Goal: Transaction & Acquisition: Book appointment/travel/reservation

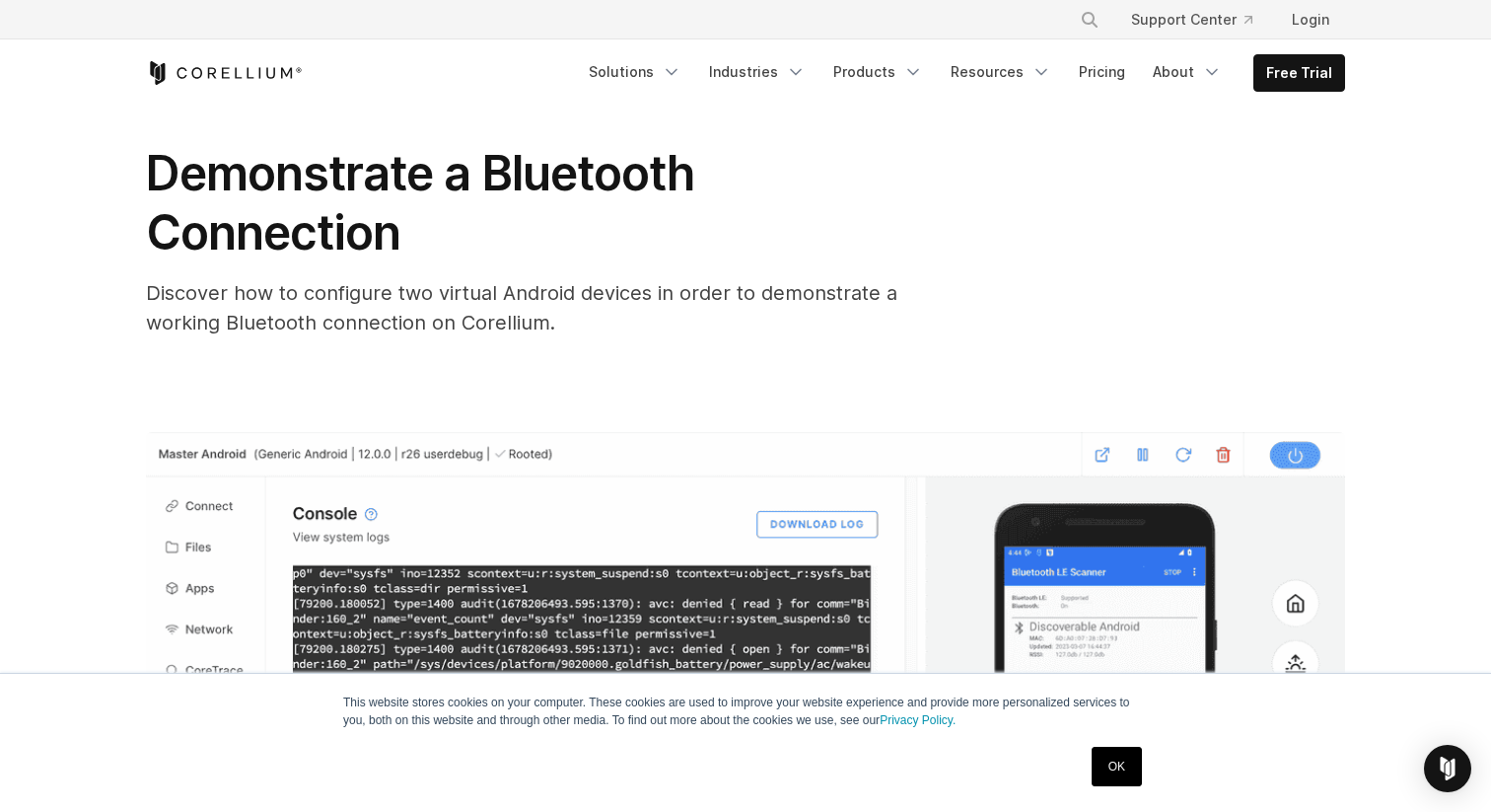
scroll to position [46, 0]
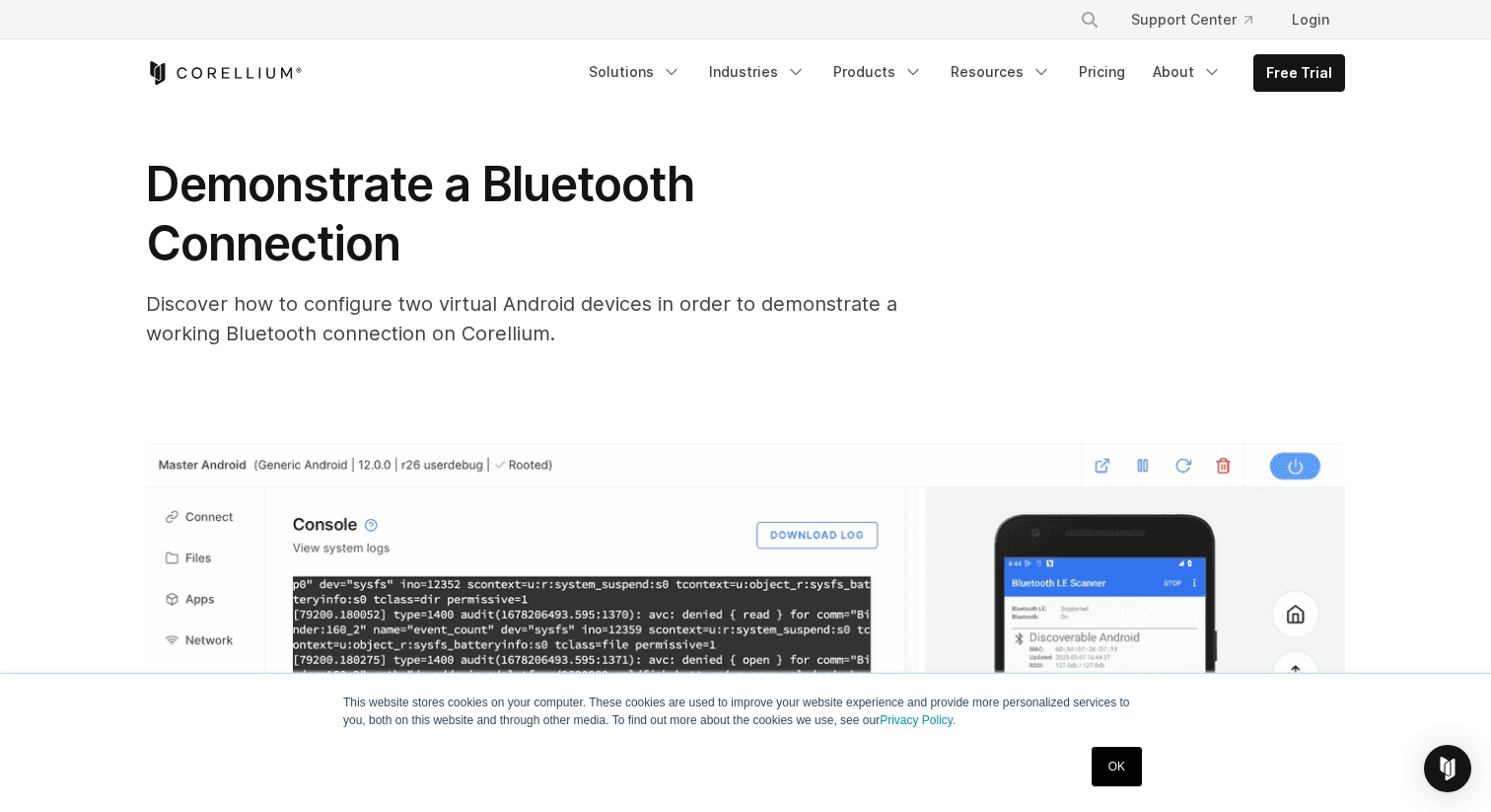
click at [1133, 771] on link "OK" at bounding box center [1117, 767] width 50 height 40
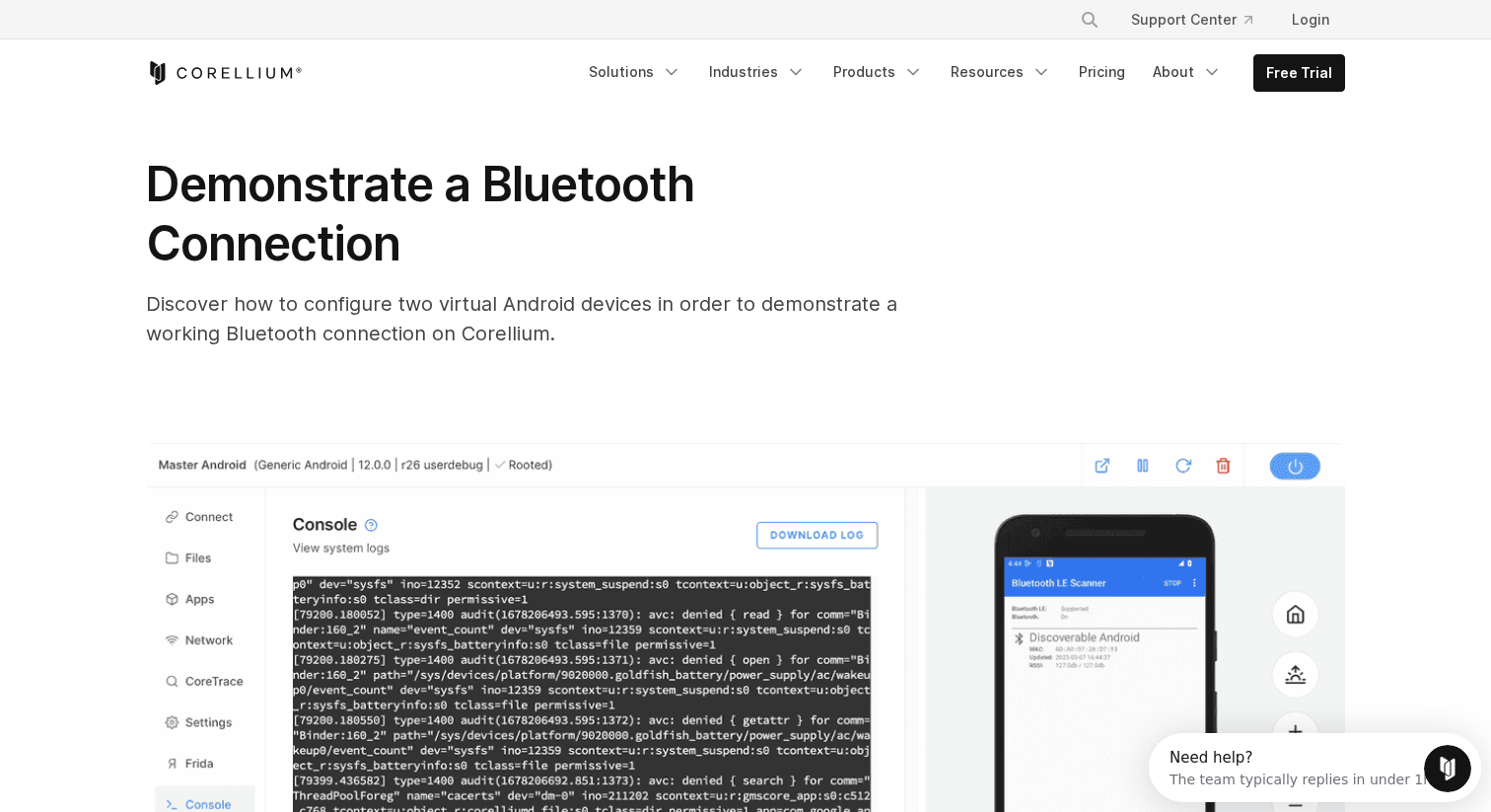
scroll to position [0, 0]
click at [252, 71] on icon "Corellium Home" at bounding box center [224, 73] width 157 height 24
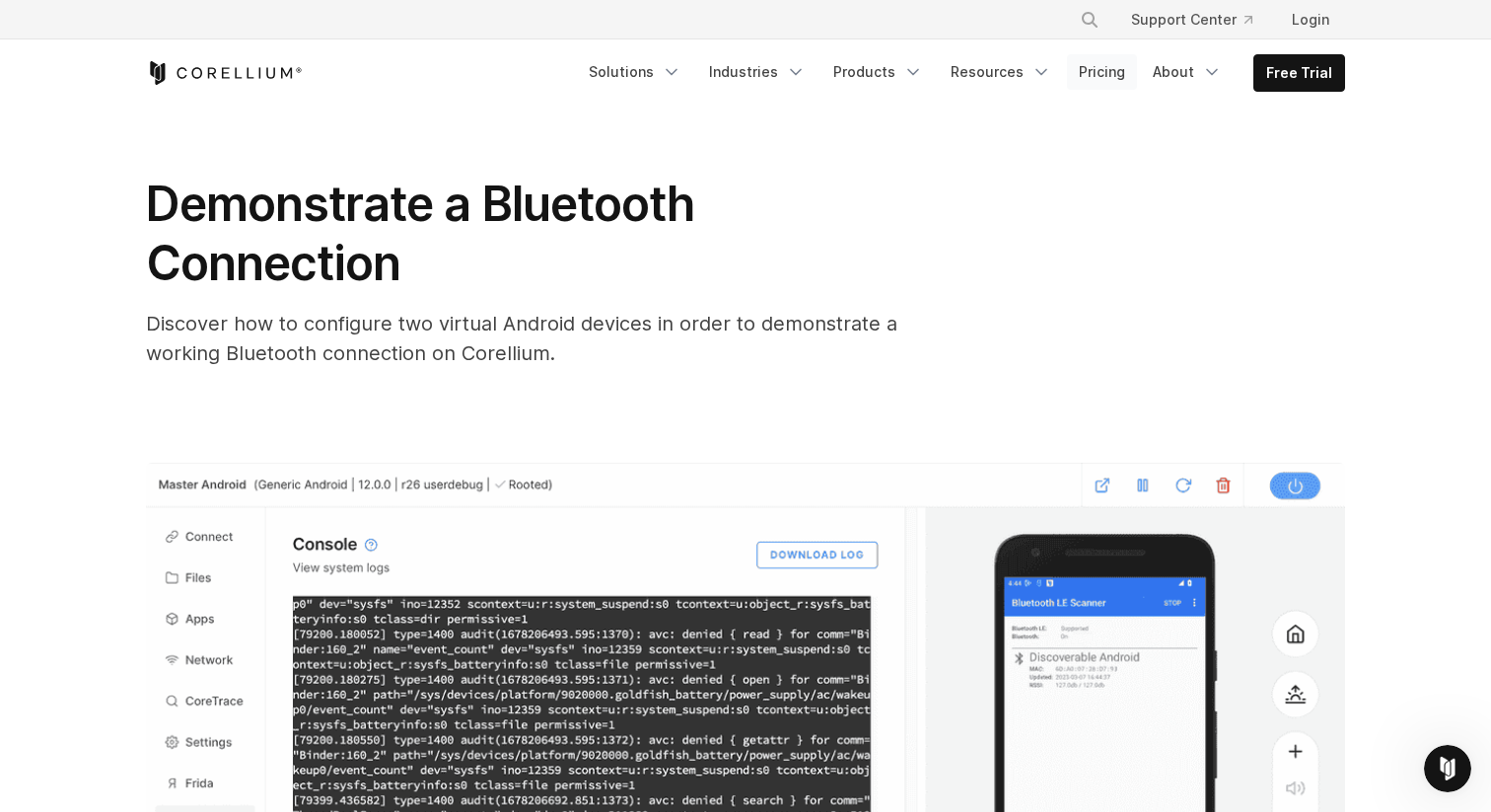
click at [1114, 76] on link "Pricing" at bounding box center [1102, 72] width 70 height 36
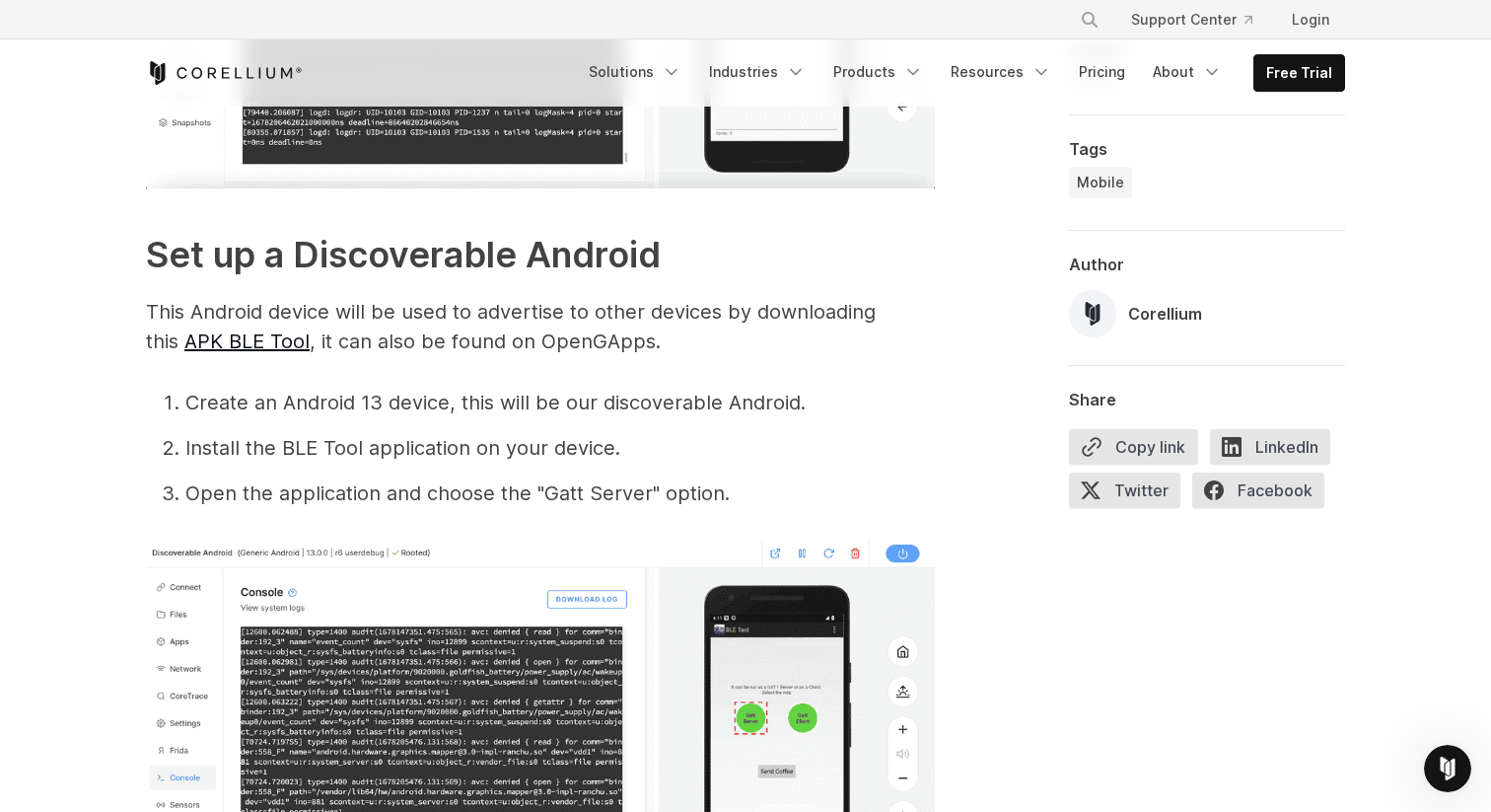
scroll to position [1752, 0]
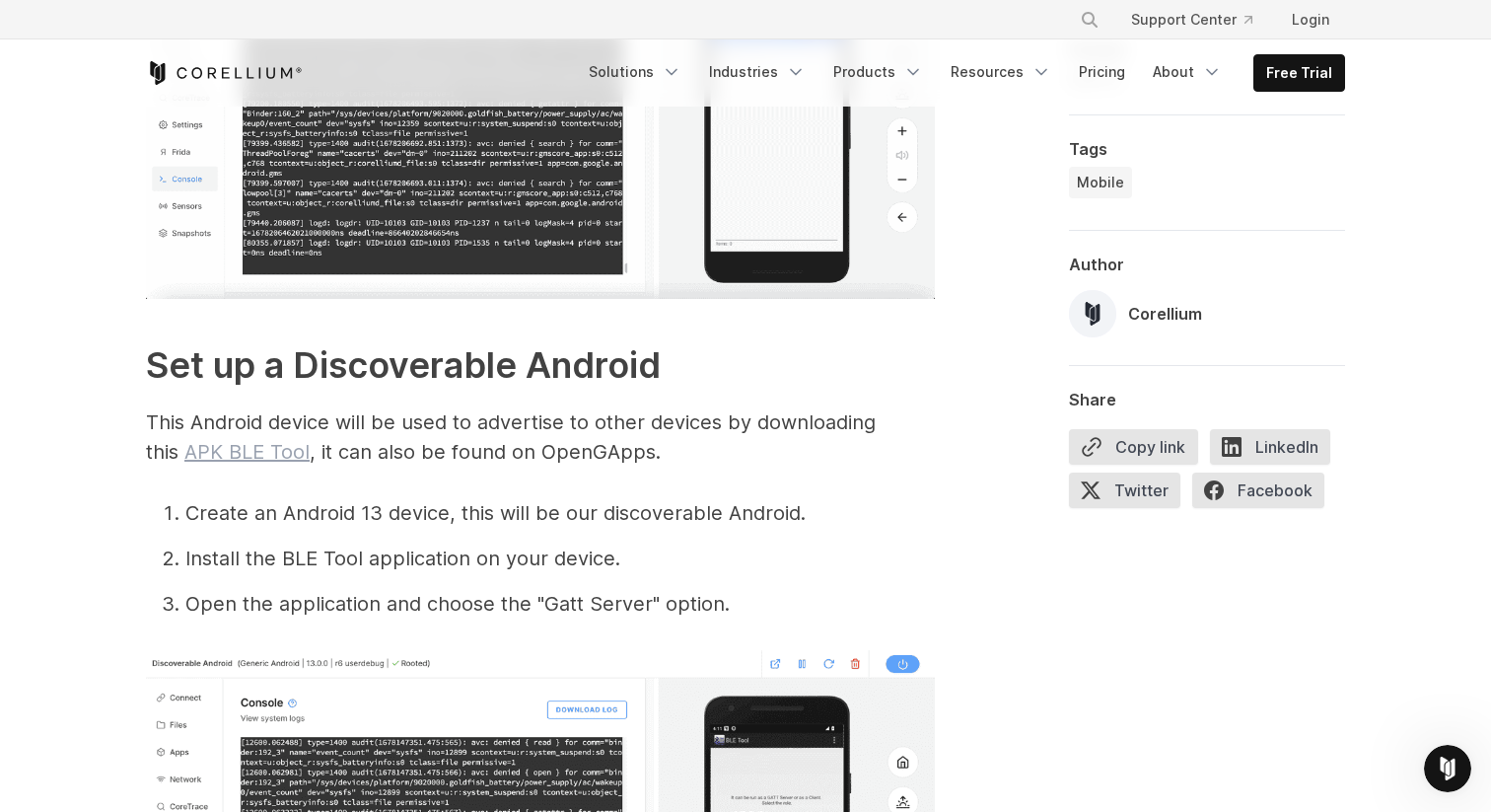
click at [254, 453] on link "APK BLE Tool" at bounding box center [247, 451] width 125 height 24
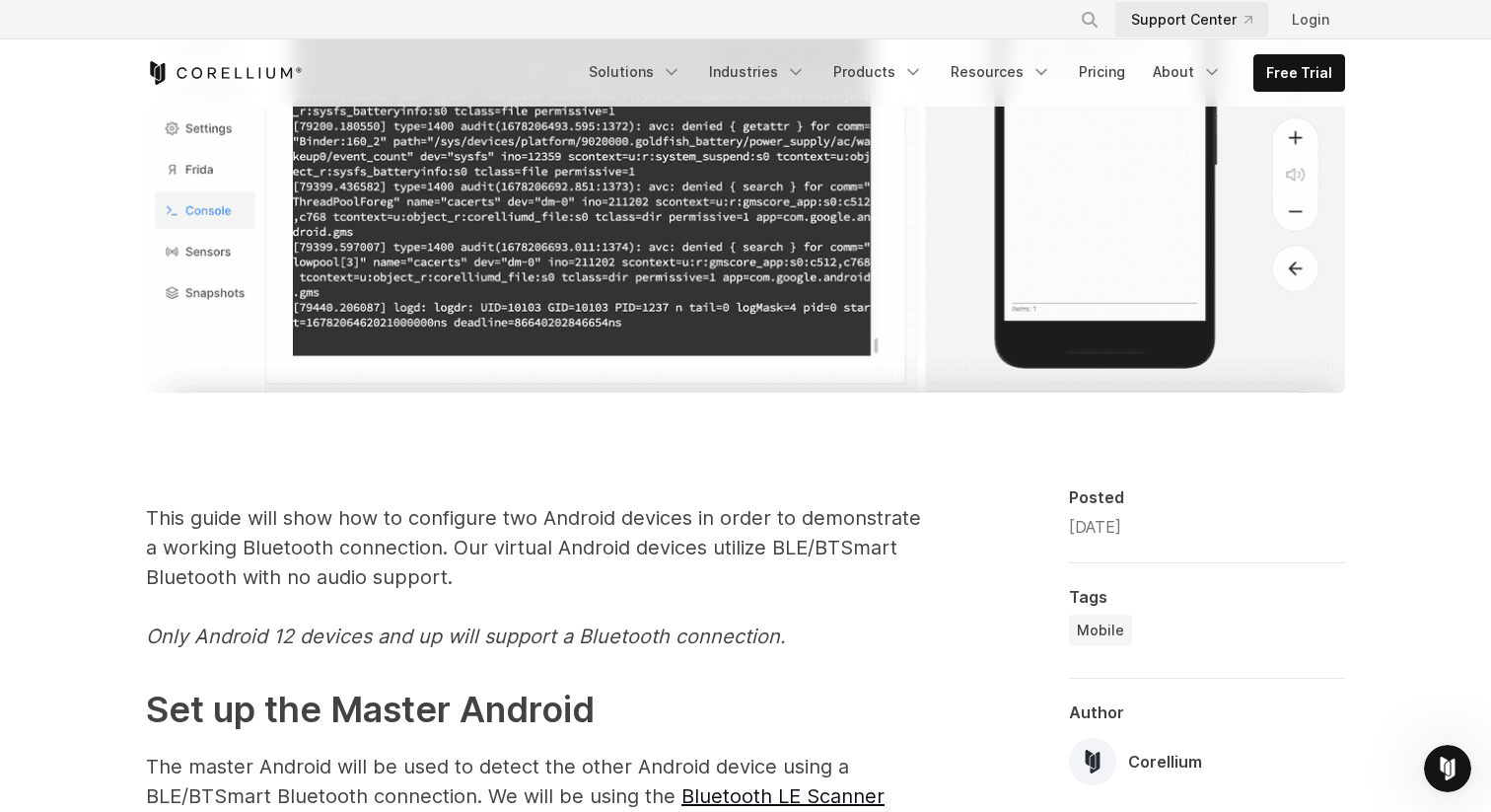
scroll to position [635, 0]
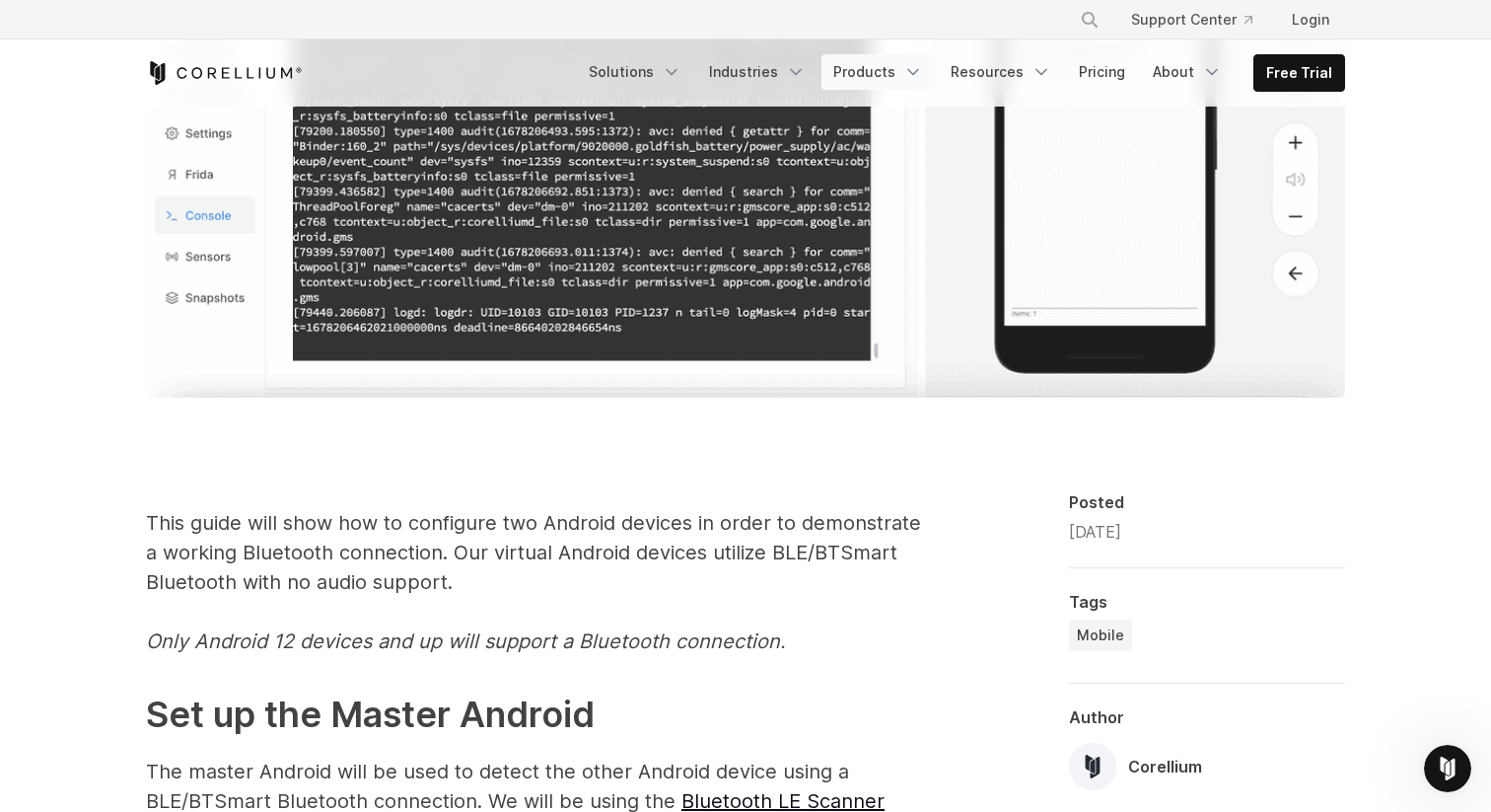
click at [923, 73] on icon "Navigation Menu" at bounding box center [913, 72] width 20 height 20
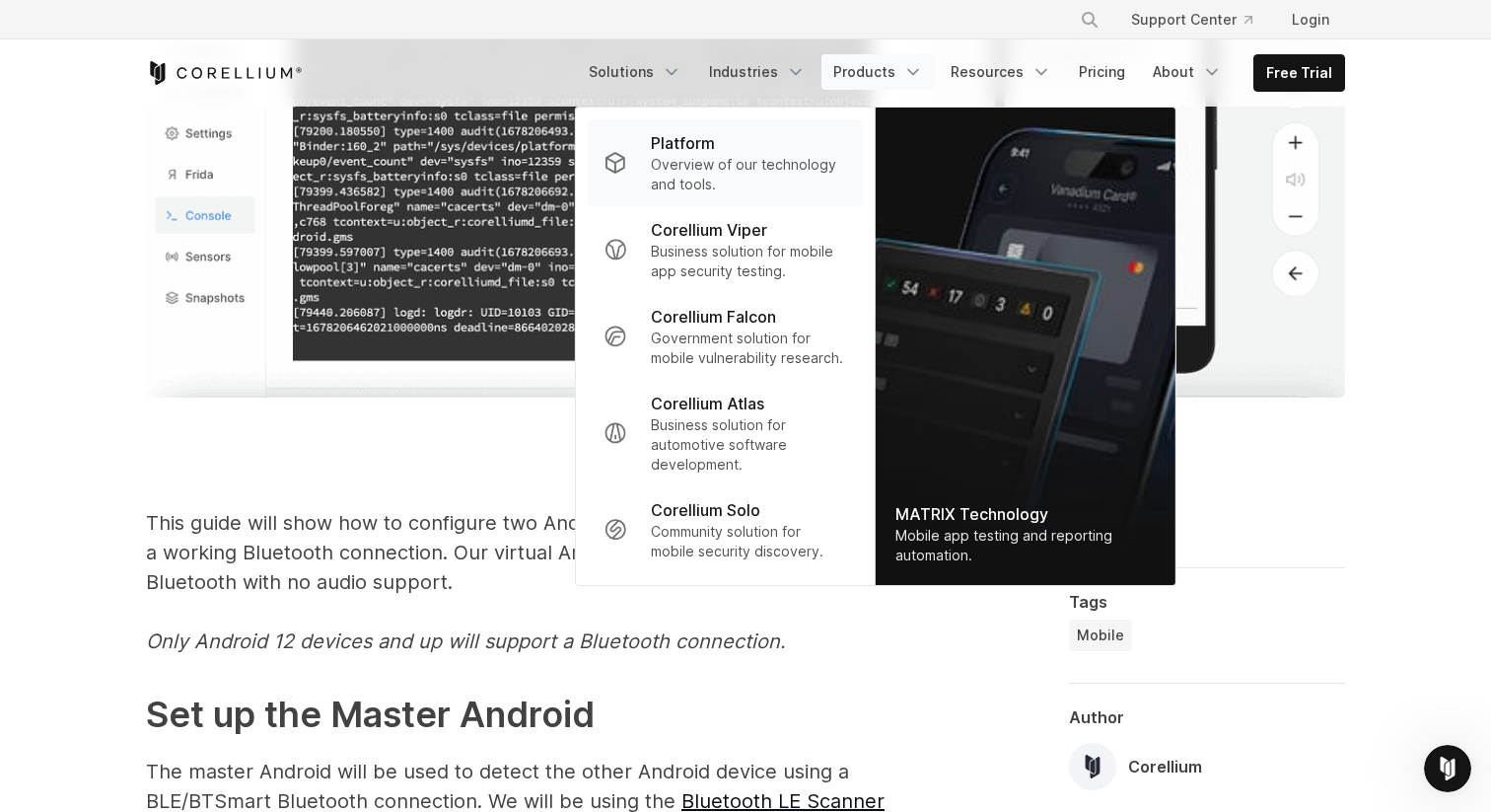
click at [760, 169] on p "Overview of our technology and tools." at bounding box center [749, 175] width 197 height 40
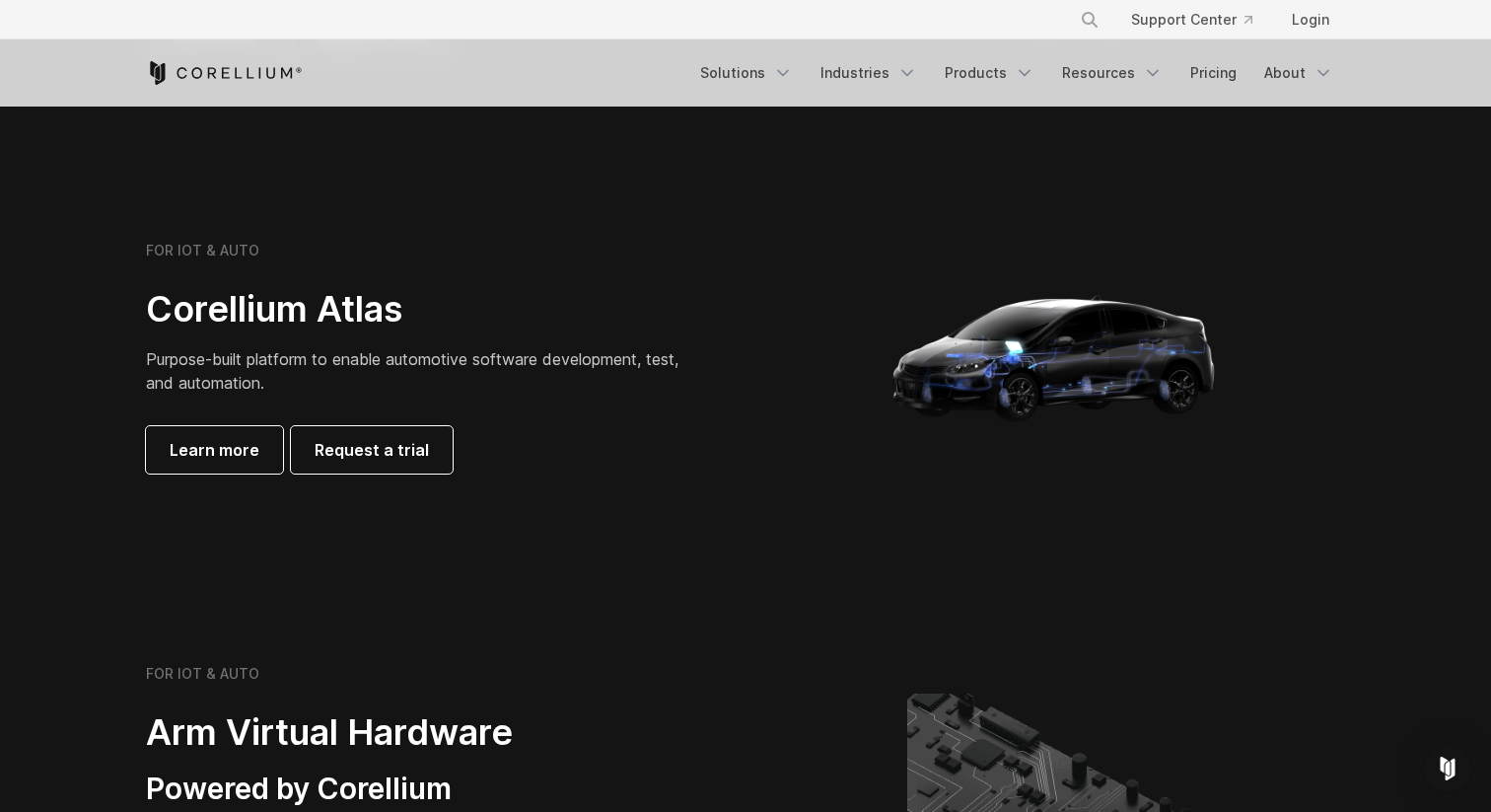
scroll to position [1793, 0]
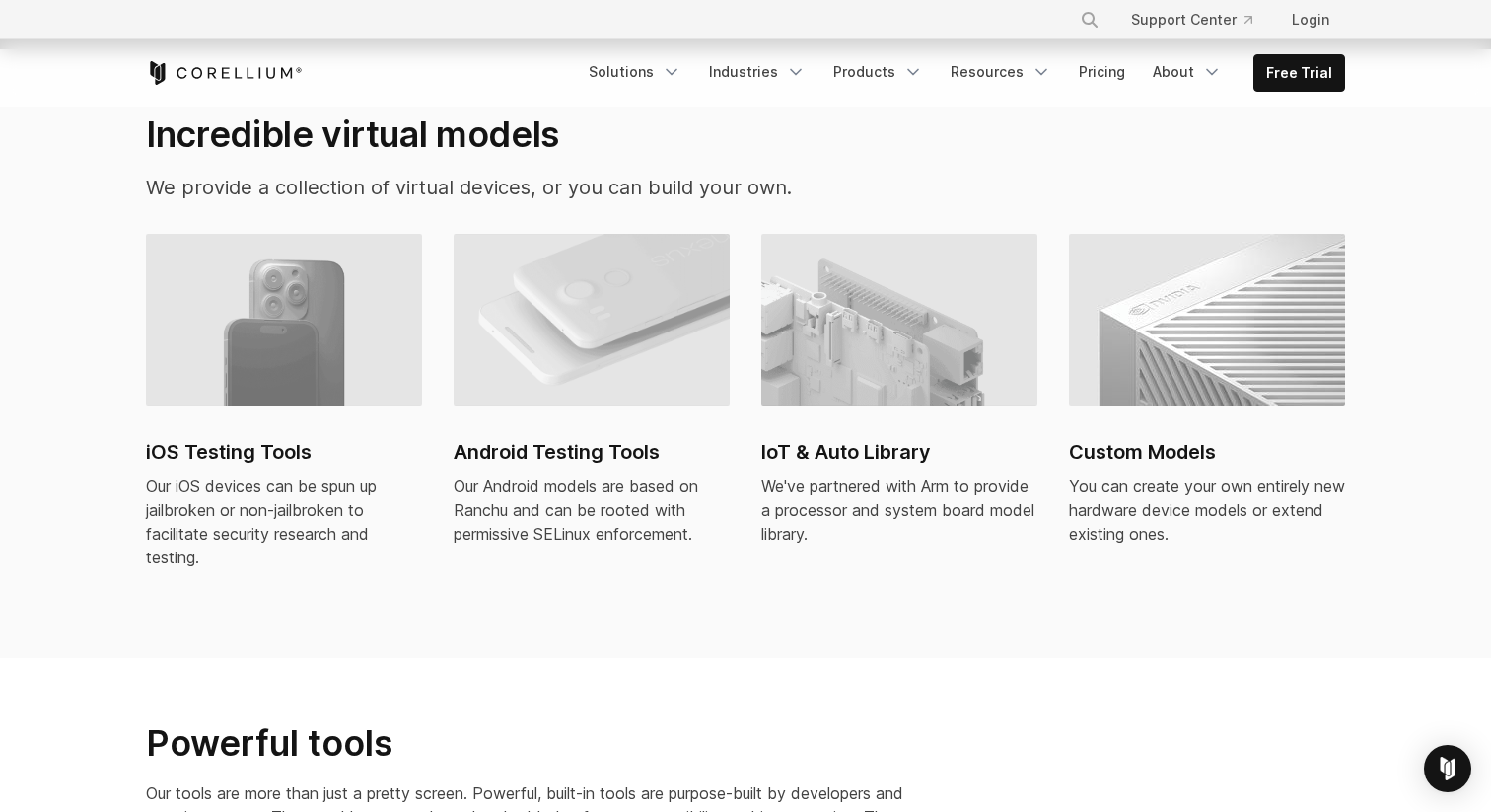
scroll to position [1354, 0]
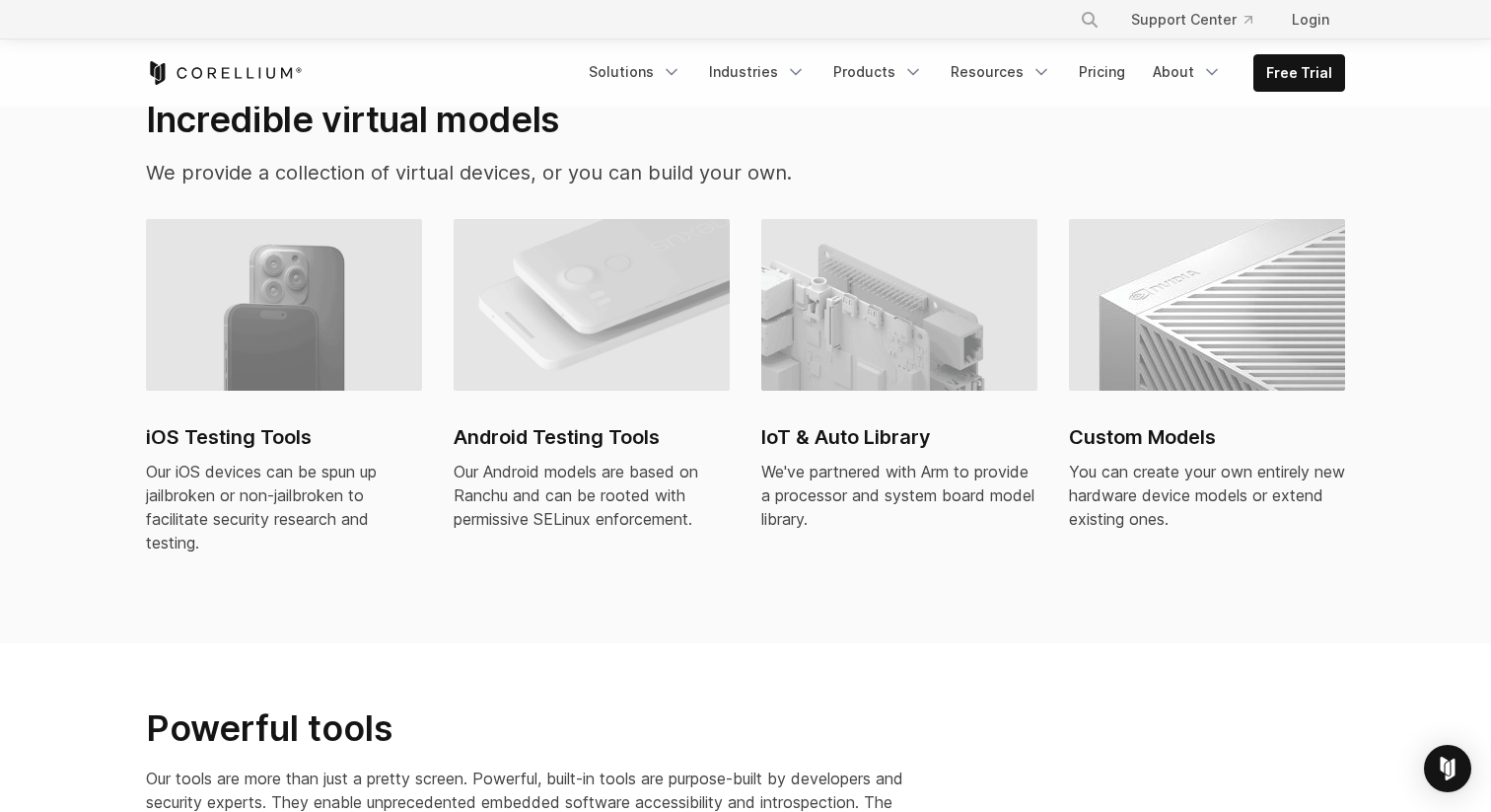
click at [574, 294] on img at bounding box center [592, 305] width 277 height 172
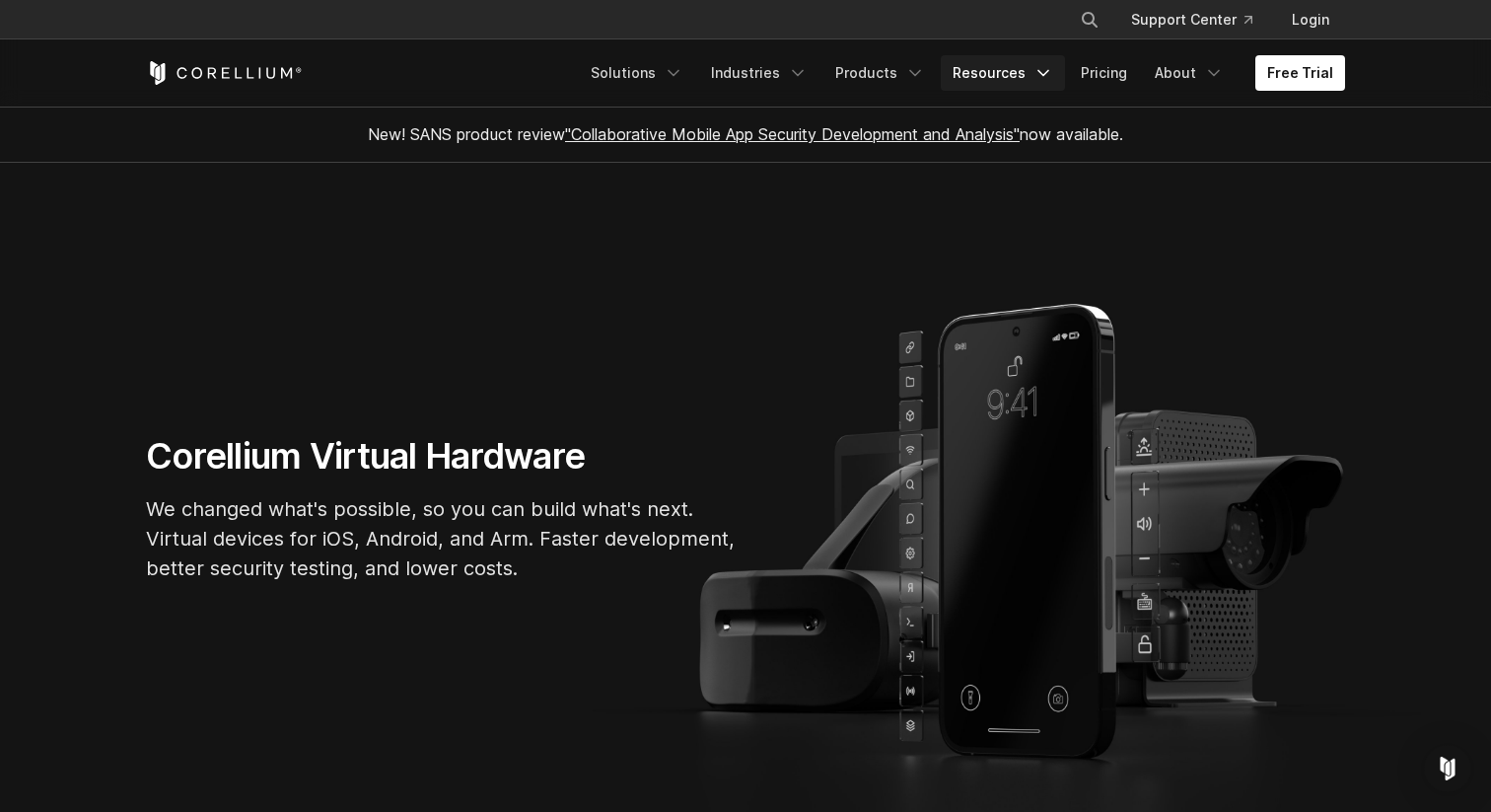
click at [1041, 70] on icon "Navigation Menu" at bounding box center [1043, 73] width 20 height 20
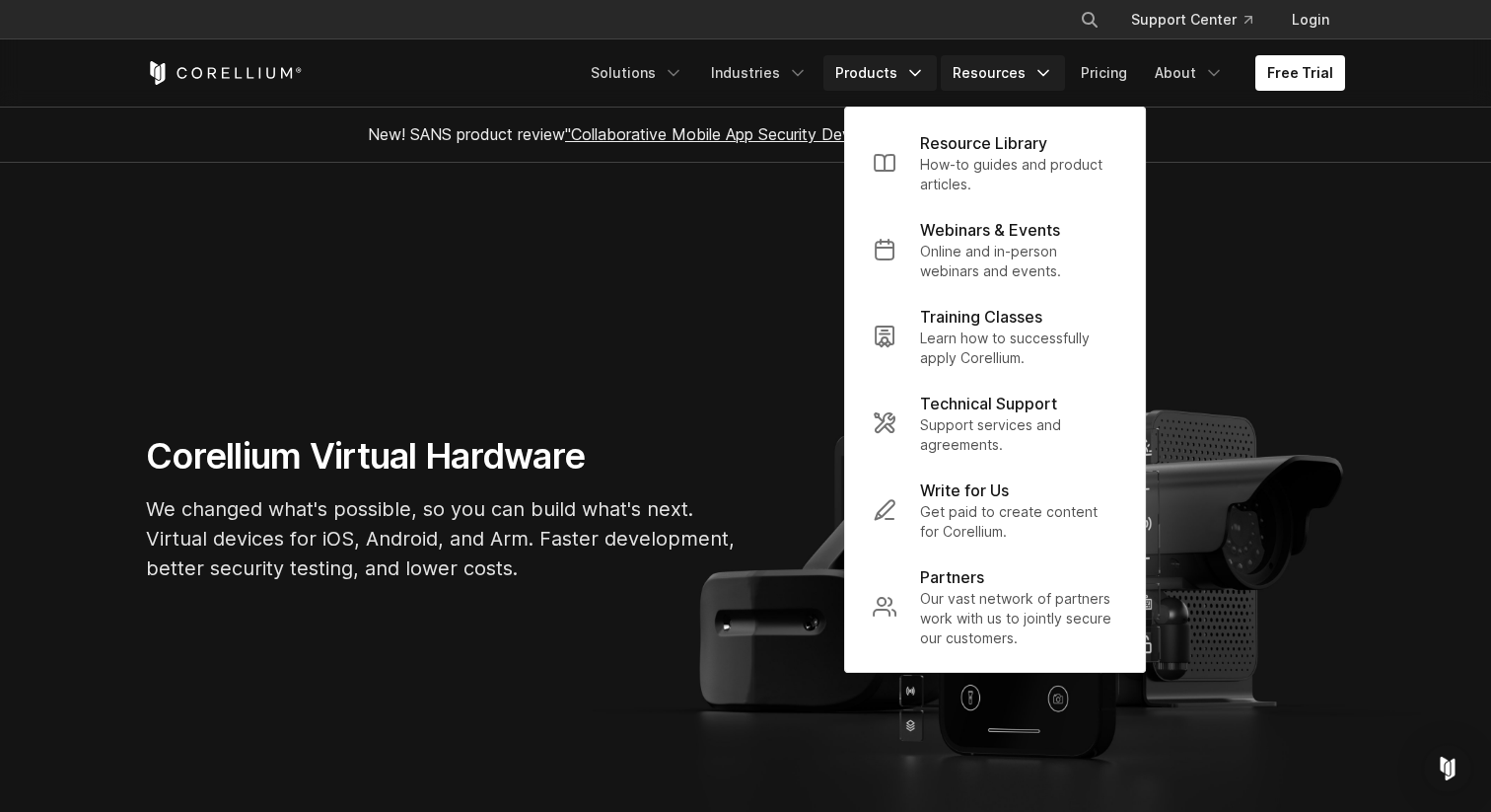
click at [864, 68] on link "Products" at bounding box center [880, 73] width 114 height 36
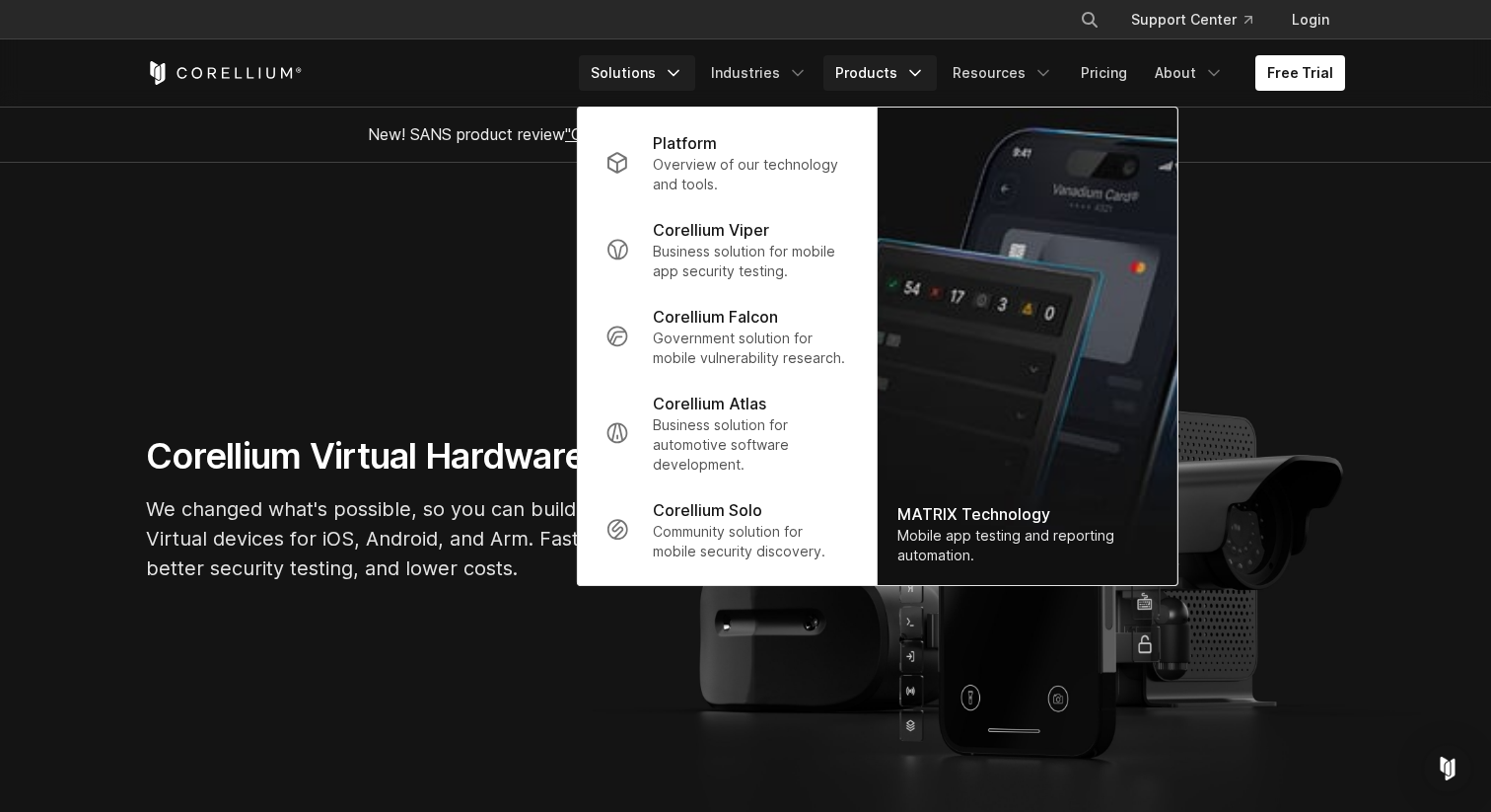
click at [684, 74] on icon "Navigation Menu" at bounding box center [674, 73] width 20 height 20
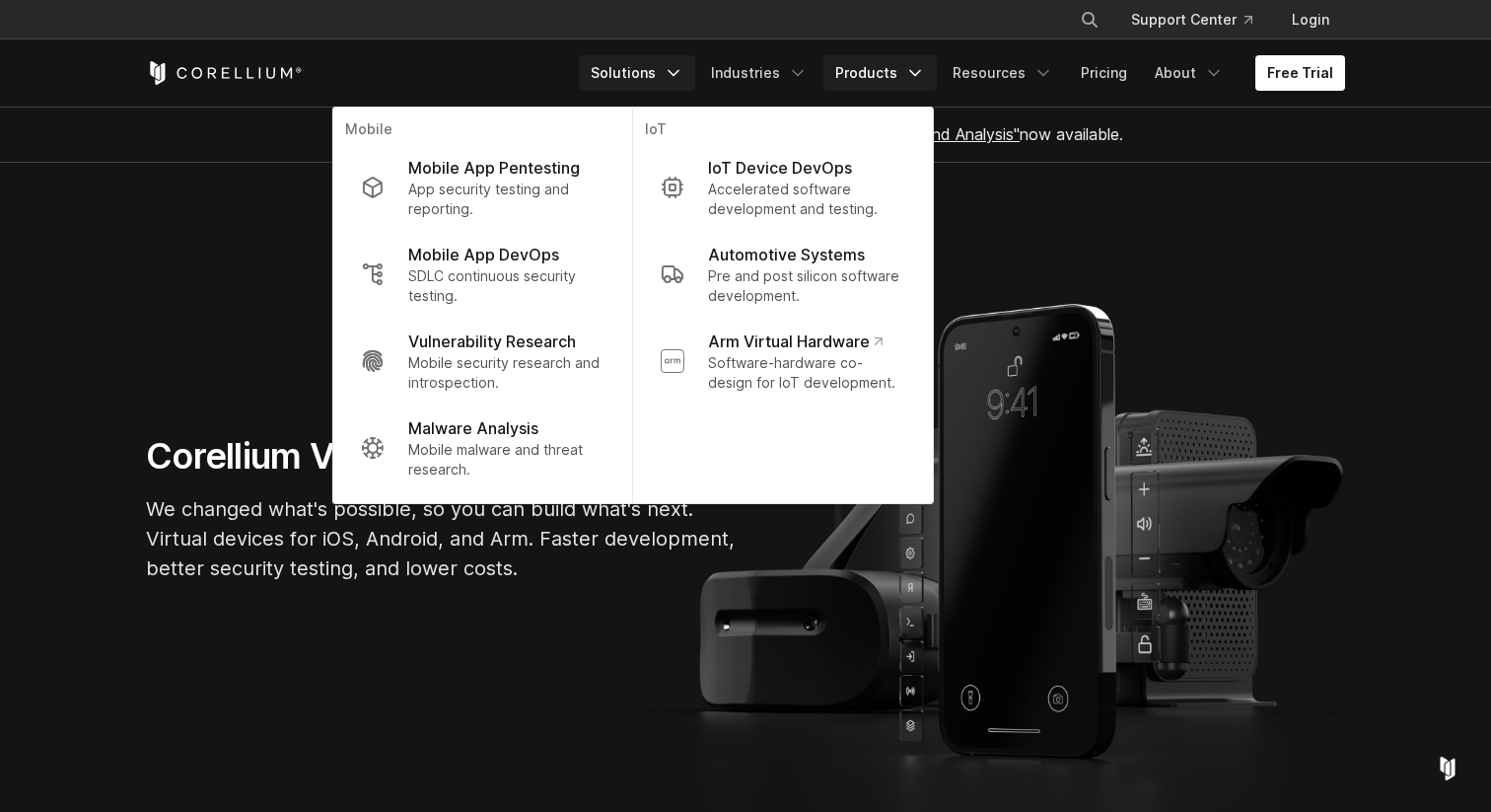
click at [879, 78] on link "Products" at bounding box center [880, 73] width 114 height 36
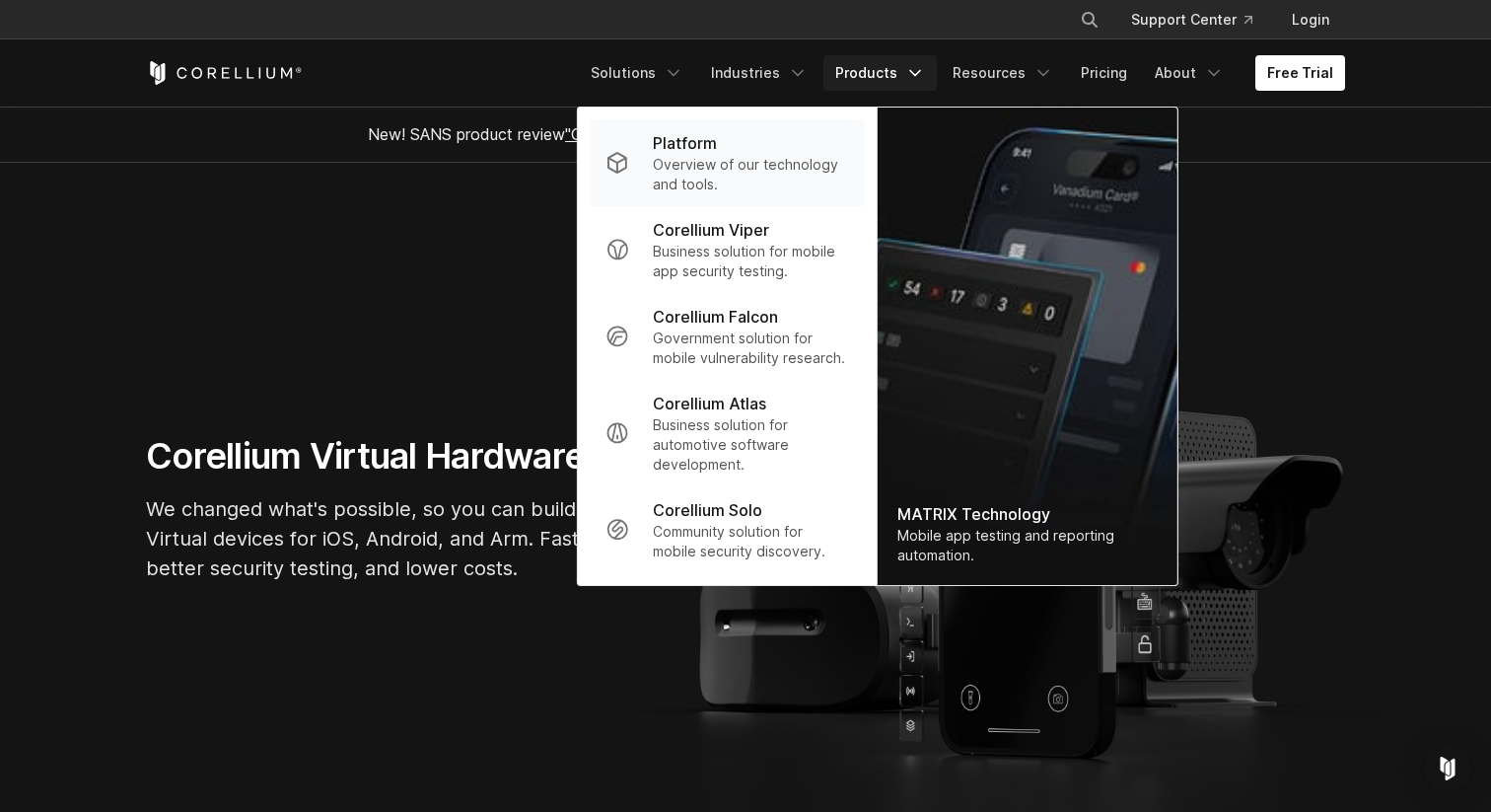
click at [722, 163] on p "Overview of our technology and tools." at bounding box center [751, 175] width 197 height 40
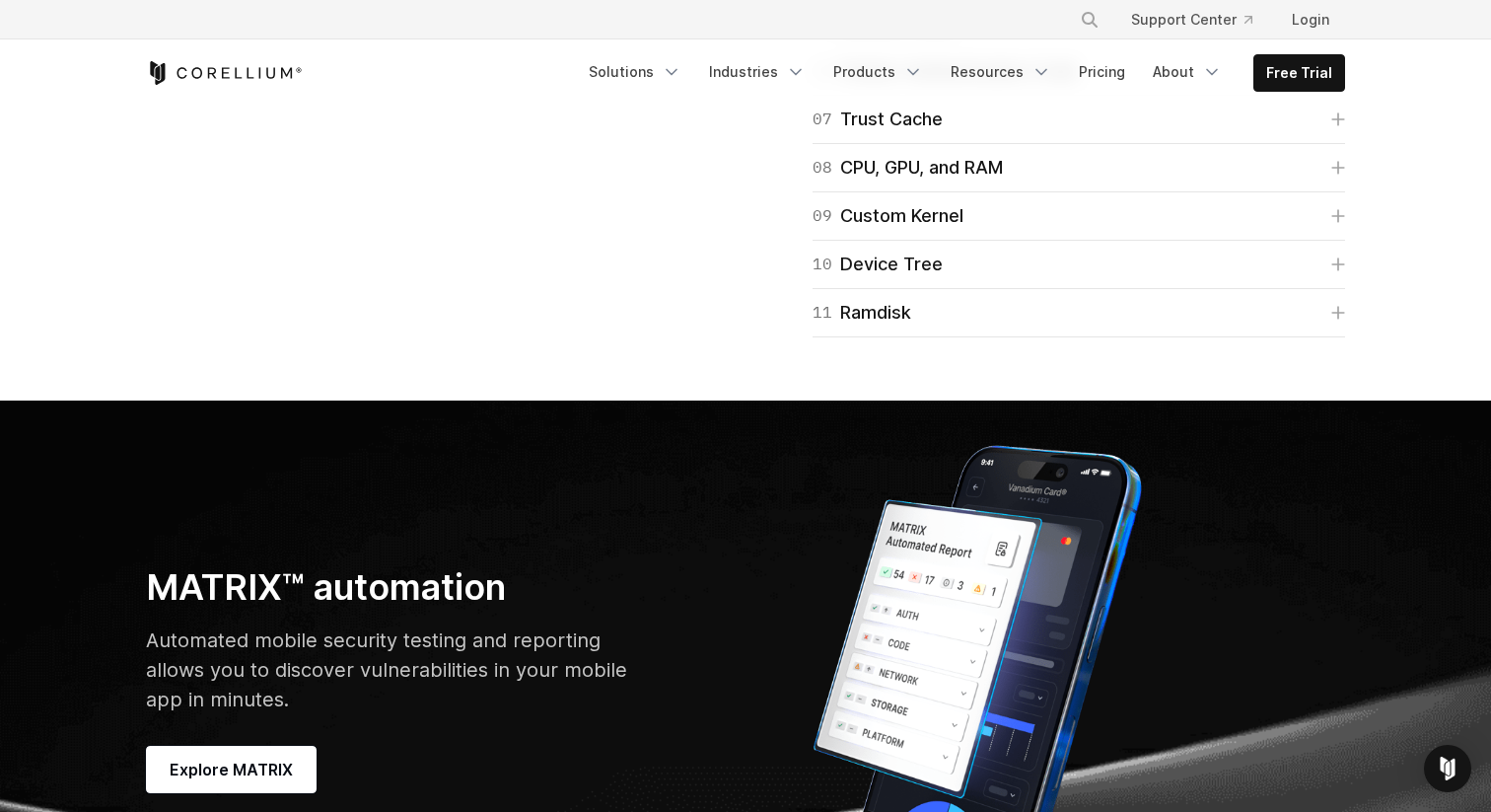
scroll to position [5955, 0]
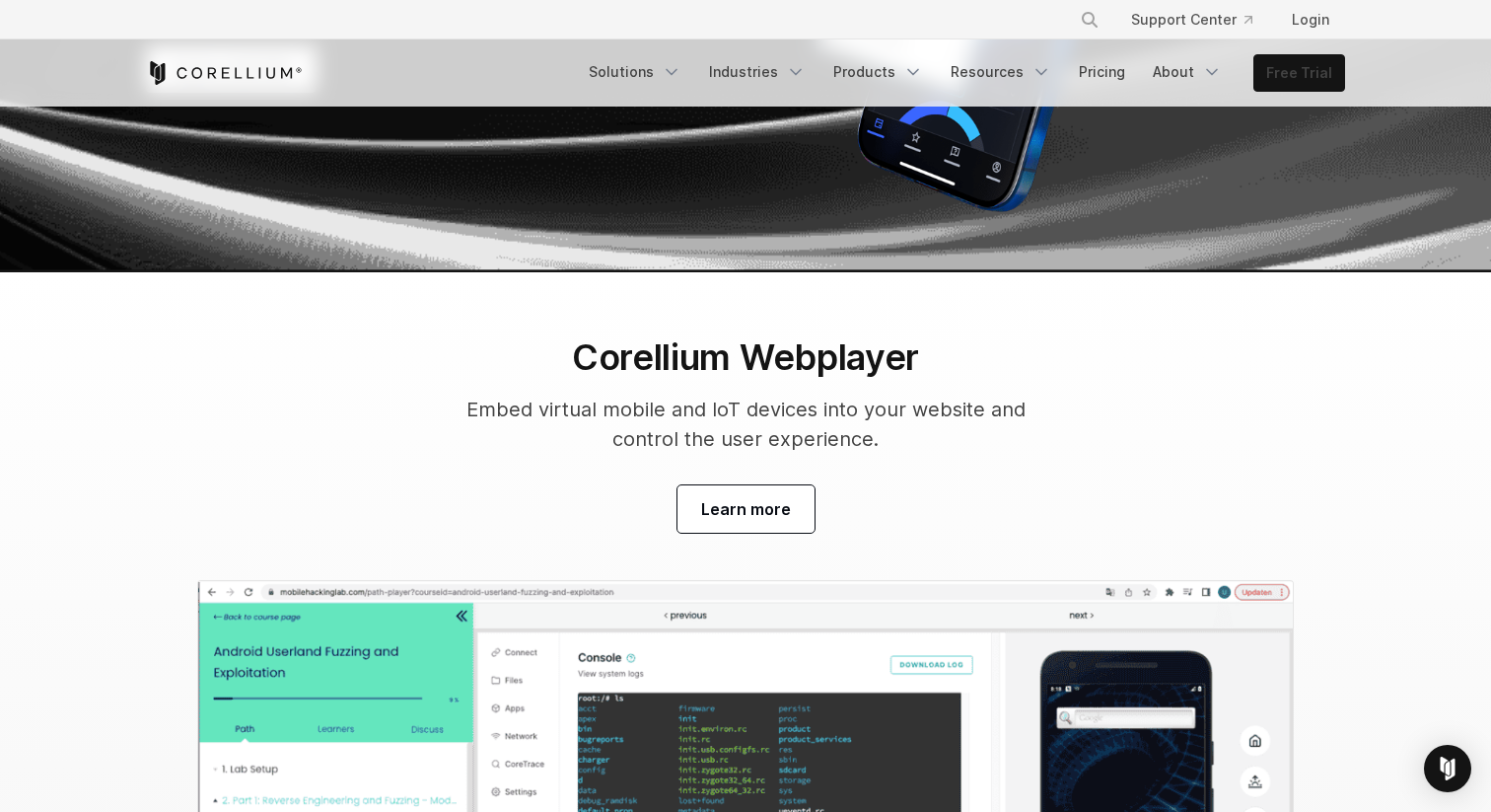
click at [1302, 78] on link "Free Trial" at bounding box center [1299, 73] width 90 height 36
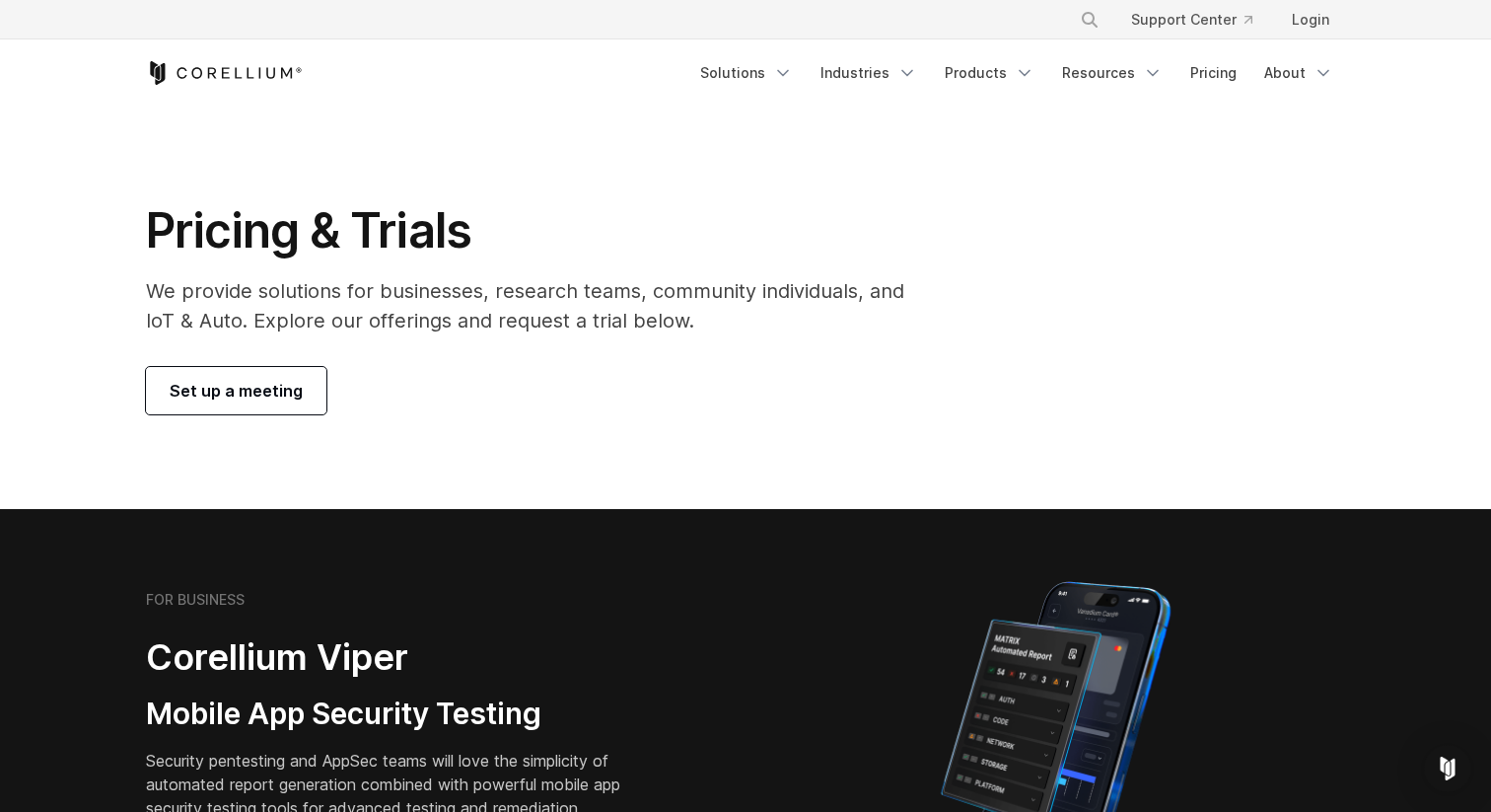
click at [226, 382] on span "Set up a meeting" at bounding box center [236, 390] width 133 height 24
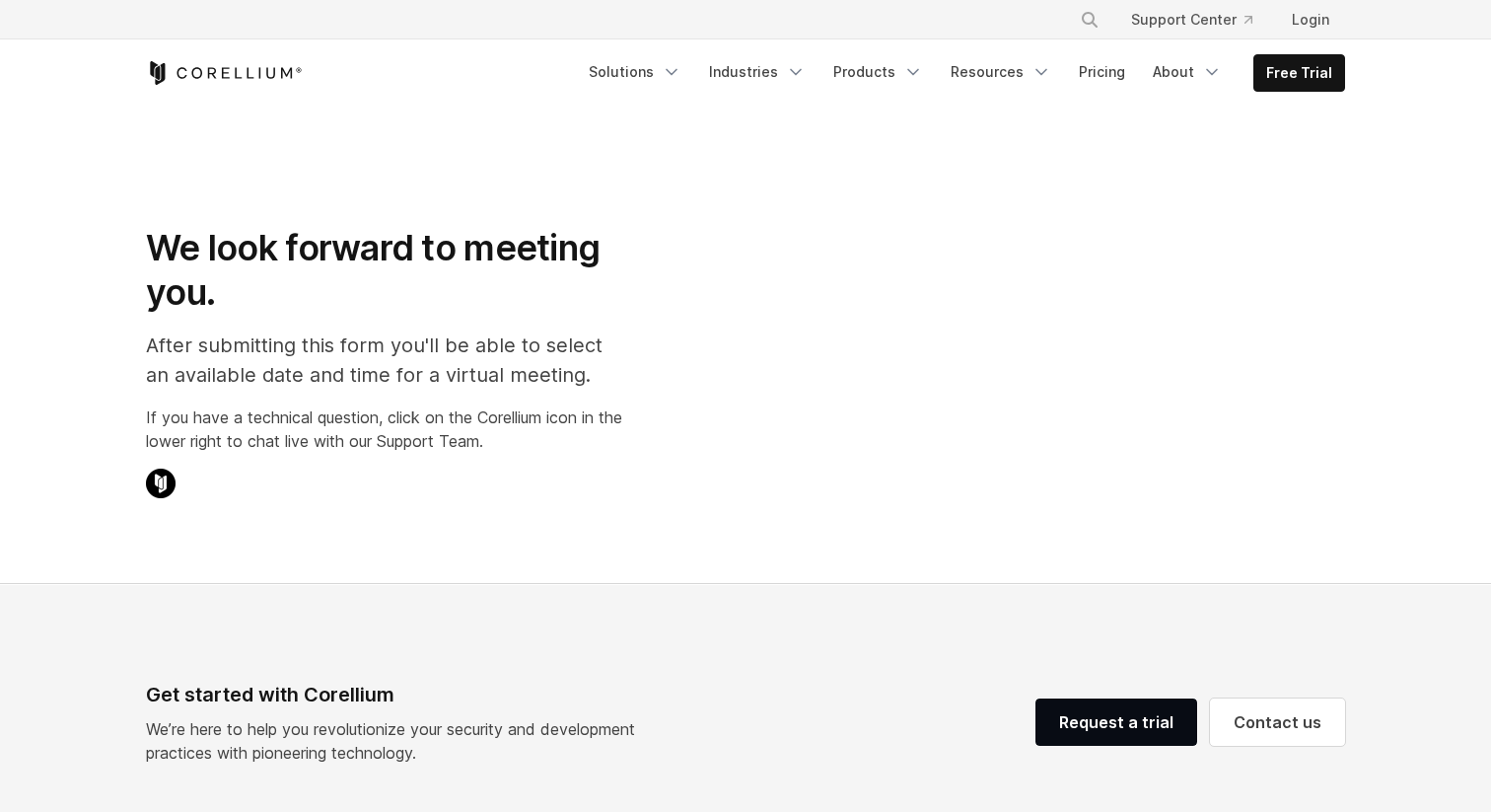
select select "**"
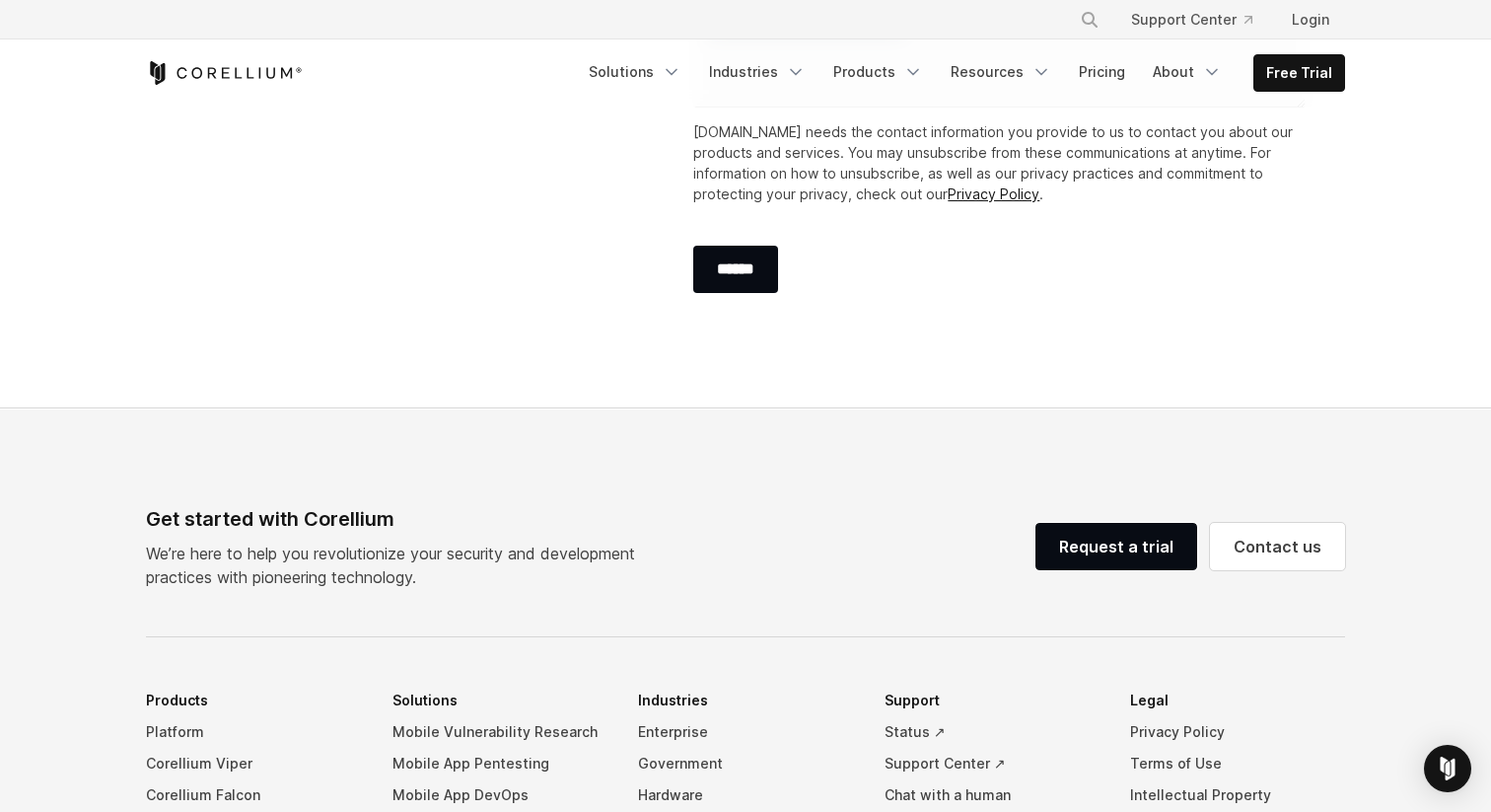
scroll to position [863, 0]
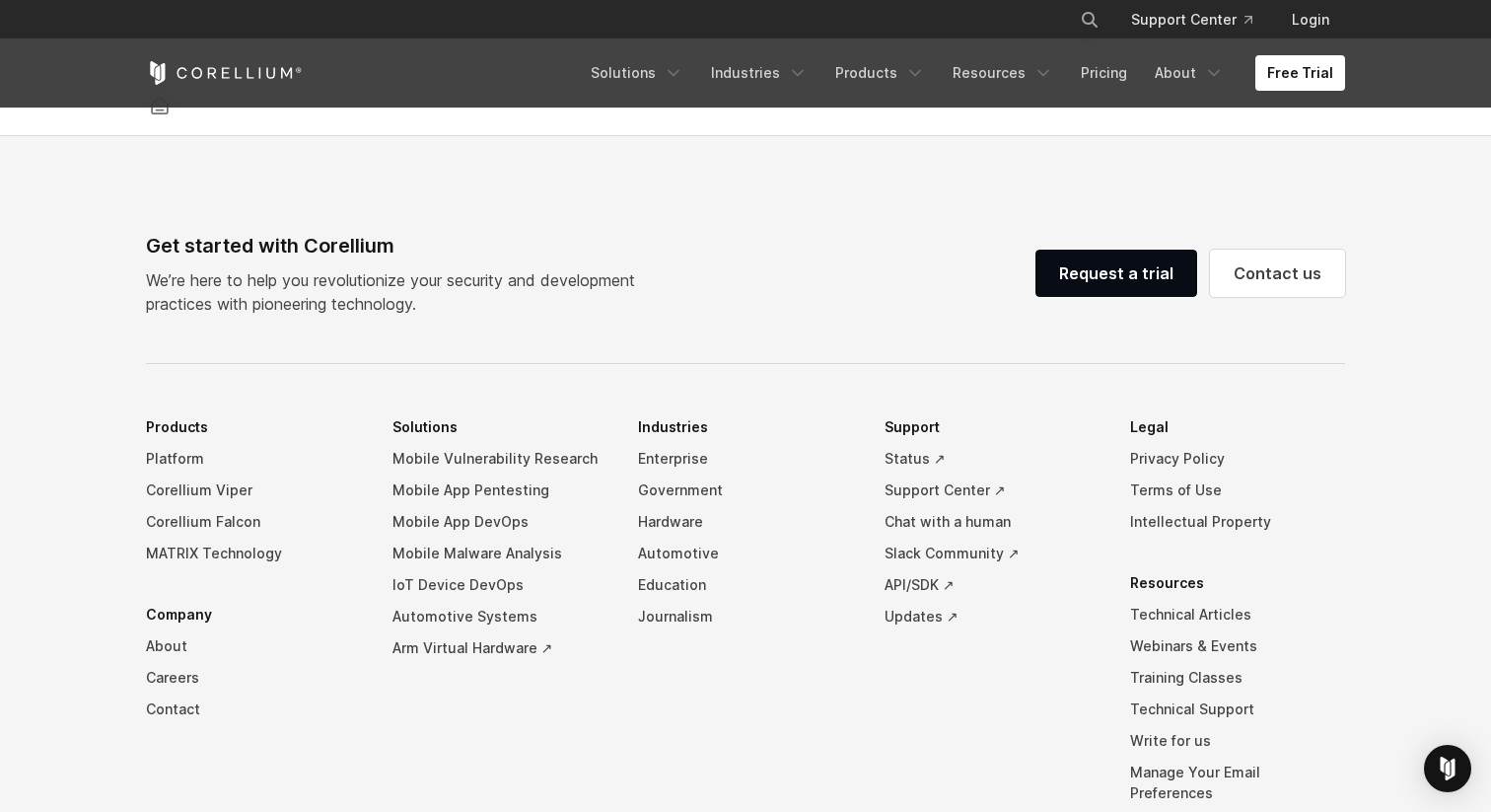
scroll to position [4415, 0]
